Goal: Communication & Community: Answer question/provide support

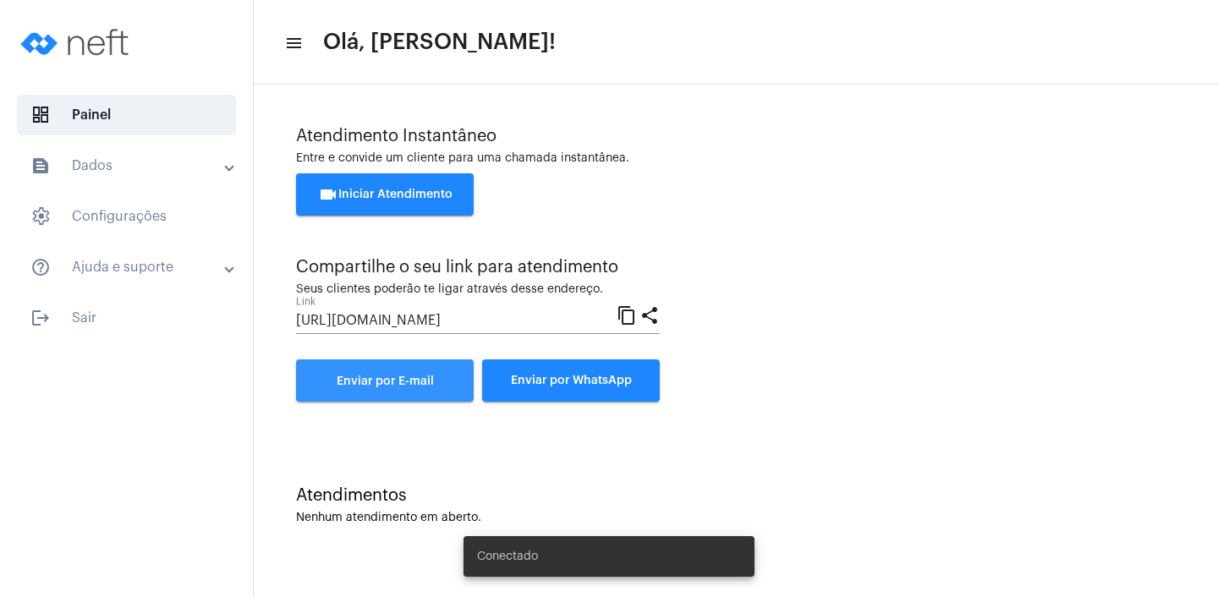
click at [423, 387] on span "Enviar por E-mail" at bounding box center [385, 382] width 97 height 12
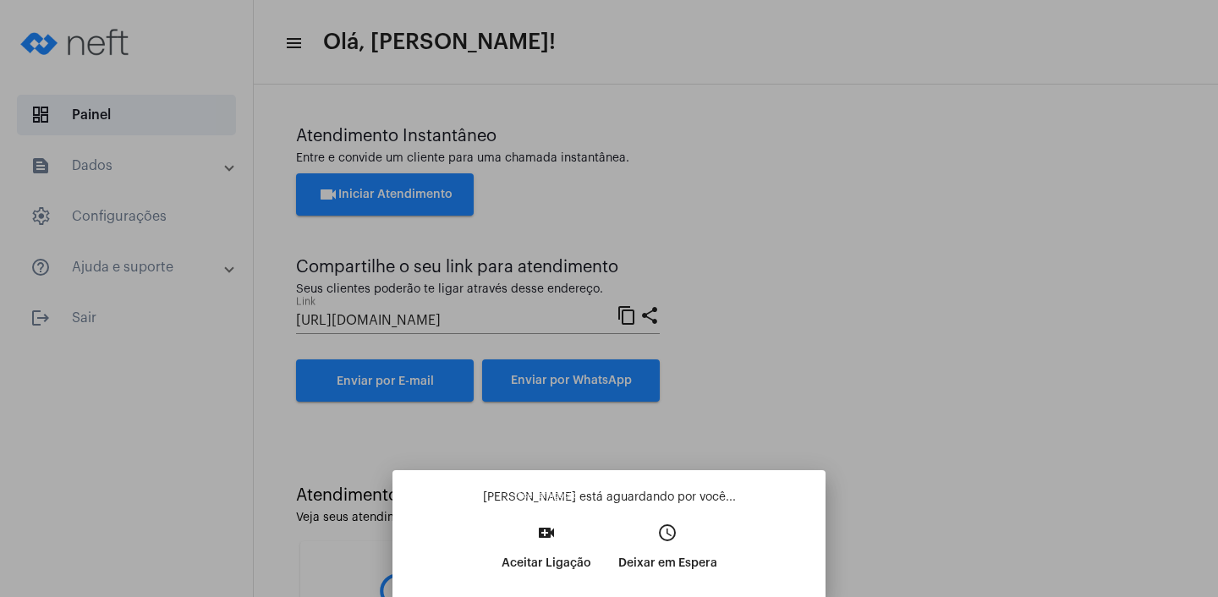
click at [569, 566] on p "Aceitar Ligação" at bounding box center [547, 563] width 90 height 30
